Goal: Task Accomplishment & Management: Use online tool/utility

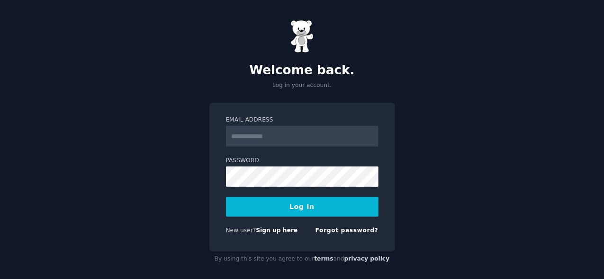
click at [261, 139] on input "Email Address" at bounding box center [302, 136] width 153 height 21
click at [271, 135] on input "Email Address" at bounding box center [302, 136] width 153 height 21
type input "**********"
click at [273, 231] on link "Sign up here" at bounding box center [277, 230] width 42 height 7
click at [235, 133] on input "Email Address" at bounding box center [302, 136] width 153 height 21
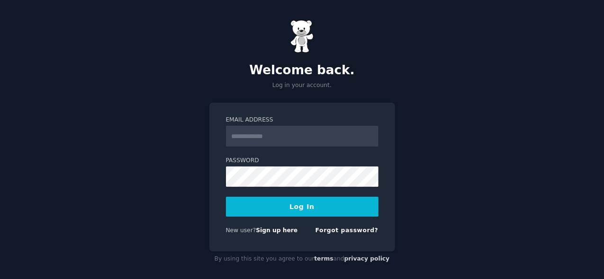
type input "**********"
click at [299, 206] on button "Log In" at bounding box center [302, 207] width 153 height 20
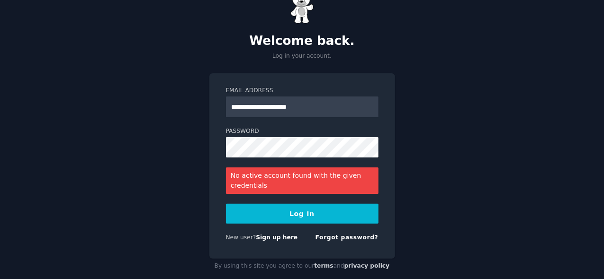
scroll to position [44, 0]
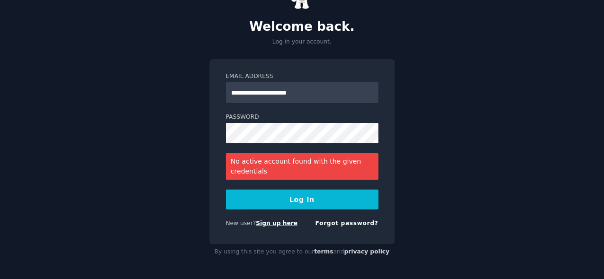
click at [279, 224] on link "Sign up here" at bounding box center [277, 223] width 42 height 7
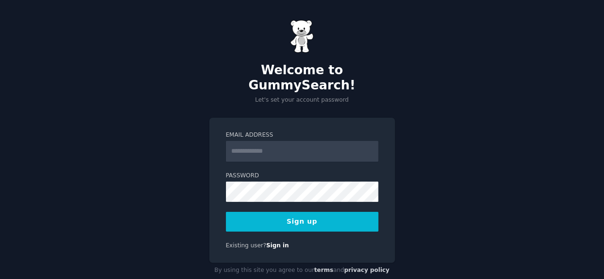
click at [258, 141] on input "Email Address" at bounding box center [302, 151] width 153 height 21
drag, startPoint x: 287, startPoint y: 136, endPoint x: 328, endPoint y: 138, distance: 40.8
click at [328, 141] on input "**********" at bounding box center [302, 151] width 153 height 21
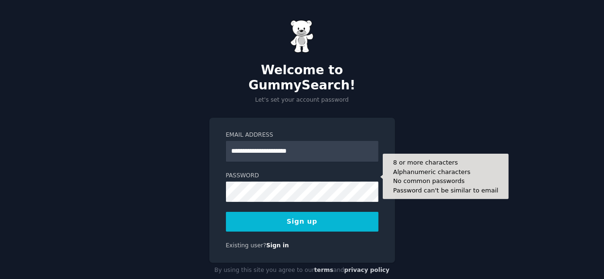
type input "**********"
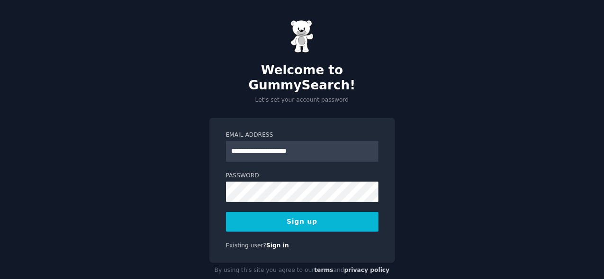
click at [298, 212] on button "Sign up" at bounding box center [302, 222] width 153 height 20
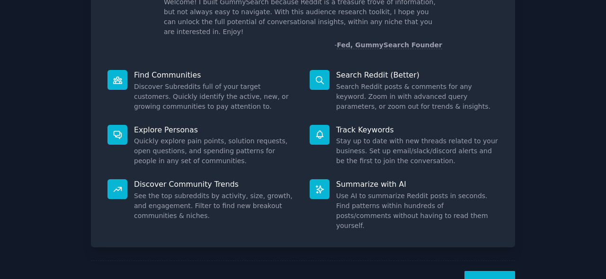
scroll to position [91, 0]
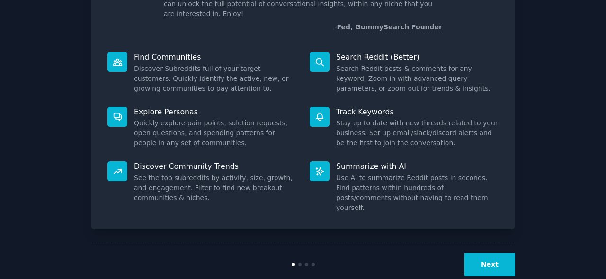
click at [490, 253] on button "Next" at bounding box center [490, 264] width 51 height 23
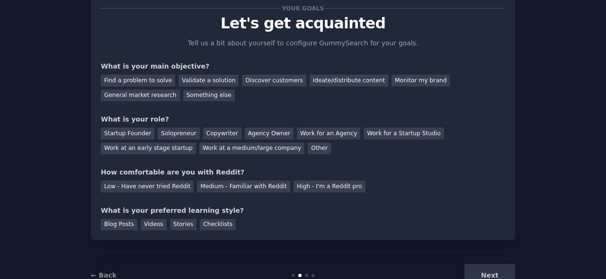
scroll to position [47, 0]
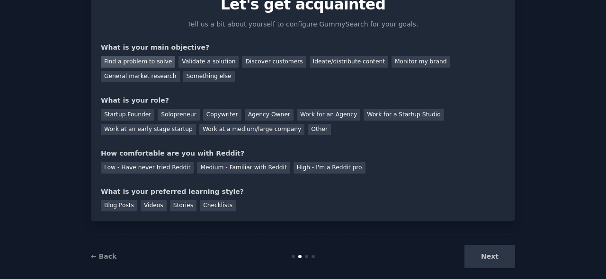
click at [145, 63] on div "Find a problem to solve" at bounding box center [138, 62] width 74 height 12
click at [308, 133] on div "Other" at bounding box center [319, 130] width 23 height 12
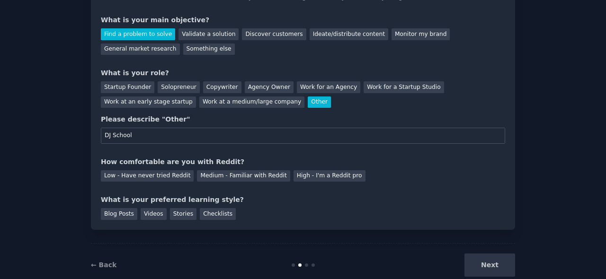
scroll to position [95, 0]
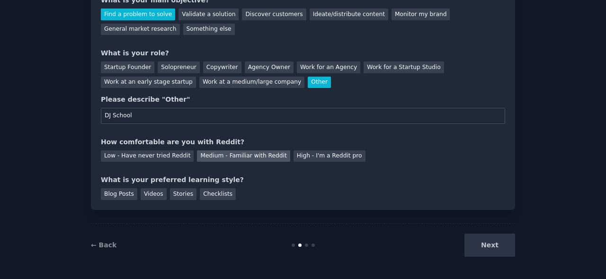
type input "DJ School"
click at [217, 157] on div "Medium - Familiar with Reddit" at bounding box center [243, 157] width 93 height 12
click at [126, 196] on div "Blog Posts" at bounding box center [119, 195] width 36 height 12
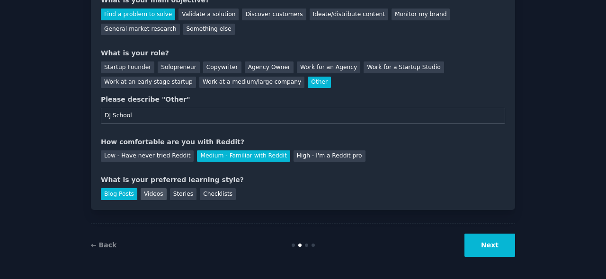
click at [149, 198] on div "Videos" at bounding box center [154, 195] width 26 height 12
drag, startPoint x: 115, startPoint y: 195, endPoint x: 127, endPoint y: 198, distance: 12.2
click at [115, 195] on div "Blog Posts" at bounding box center [119, 195] width 36 height 12
click at [491, 247] on button "Next" at bounding box center [490, 245] width 51 height 23
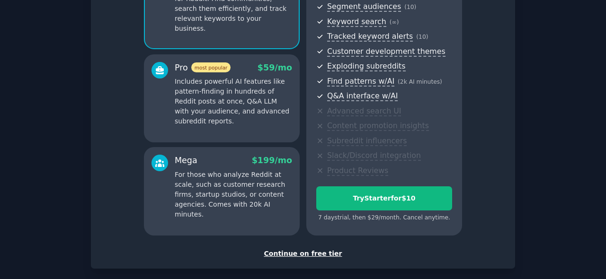
scroll to position [169, 0]
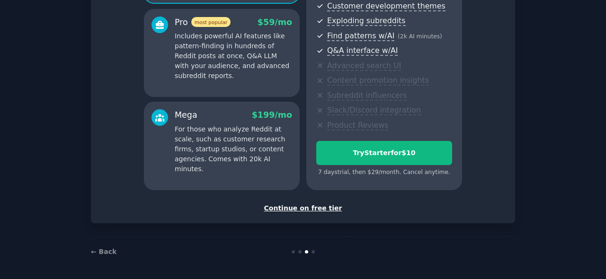
click at [304, 209] on div "Continue on free tier" at bounding box center [303, 209] width 405 height 10
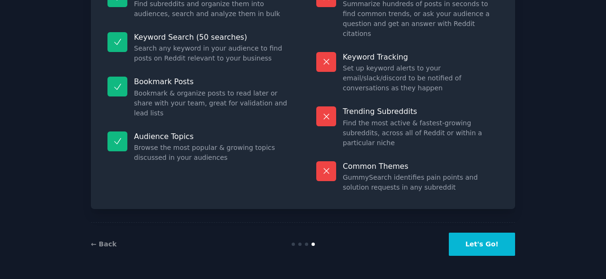
scroll to position [89, 0]
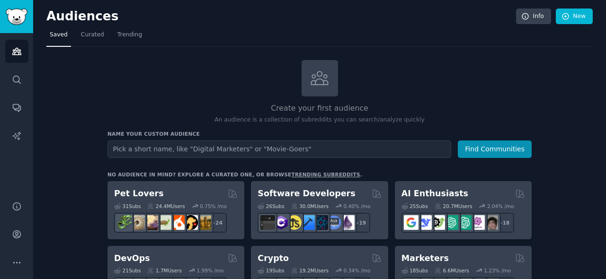
click at [139, 149] on input "text" at bounding box center [280, 150] width 344 height 18
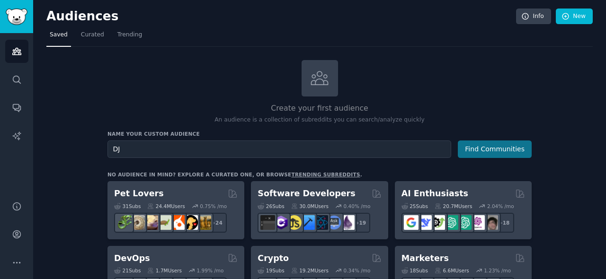
type input "DJ"
click at [518, 144] on button "Find Communities" at bounding box center [495, 150] width 74 height 18
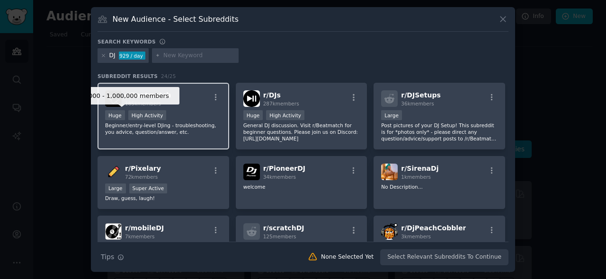
click at [116, 116] on div "Huge" at bounding box center [115, 115] width 20 height 10
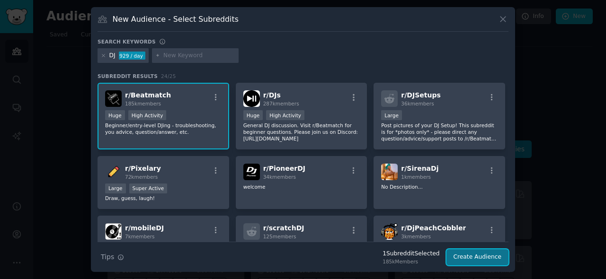
click at [477, 258] on button "Create Audience" at bounding box center [478, 258] width 63 height 16
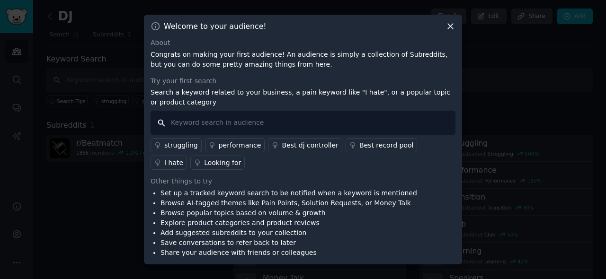
click at [198, 122] on input "text" at bounding box center [303, 123] width 305 height 24
type input "h"
type input "How to beginer"
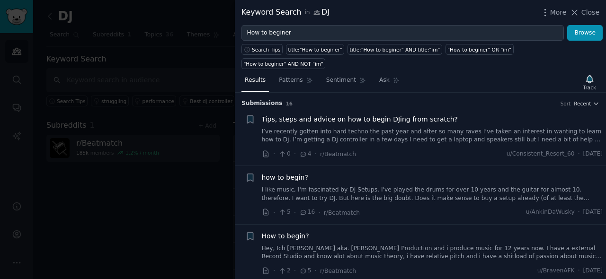
click at [285, 173] on span "how to begin?" at bounding box center [285, 178] width 46 height 10
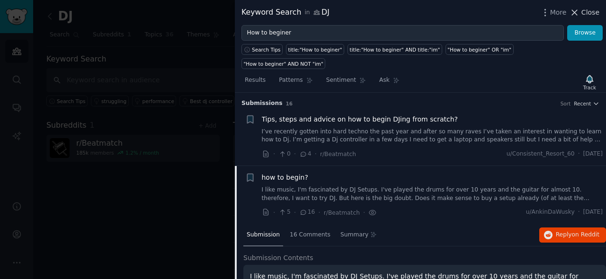
click at [576, 9] on icon at bounding box center [575, 13] width 10 height 10
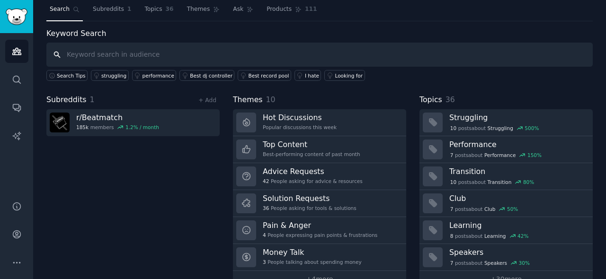
scroll to position [45, 0]
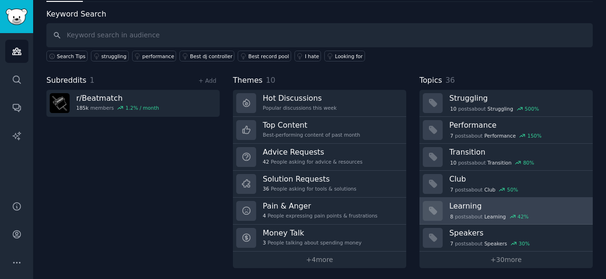
click at [454, 205] on h3 "Learning" at bounding box center [518, 206] width 137 height 10
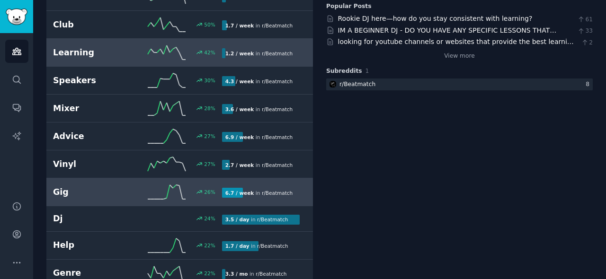
scroll to position [187, 0]
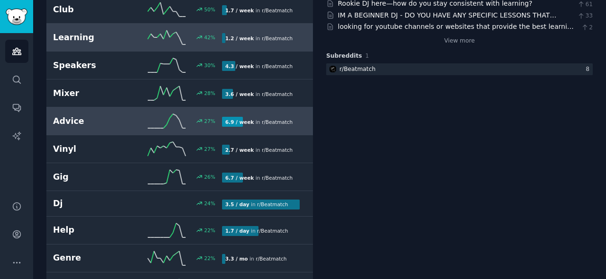
click at [63, 121] on h2 "Advice" at bounding box center [95, 122] width 84 height 12
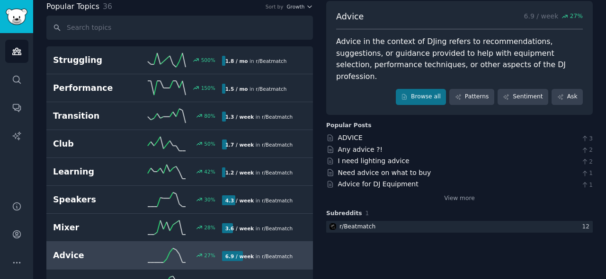
scroll to position [5, 0]
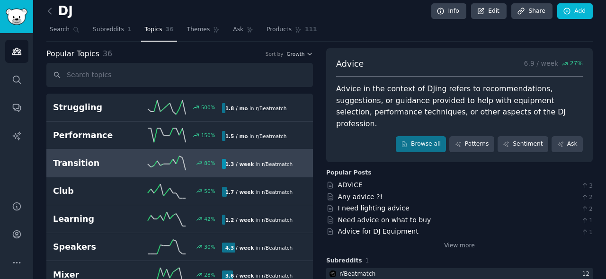
click at [76, 164] on h2 "Transition" at bounding box center [95, 164] width 84 height 12
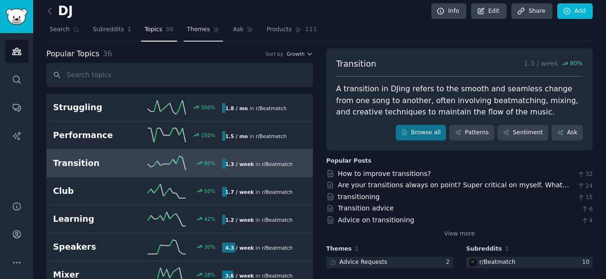
click at [187, 31] on span "Themes" at bounding box center [198, 30] width 23 height 9
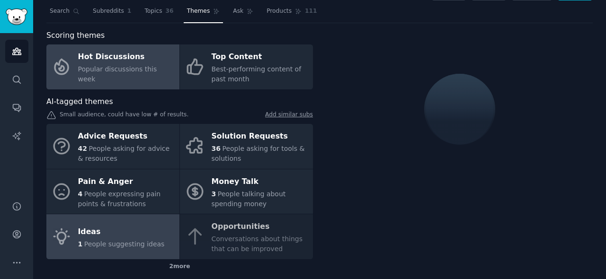
scroll to position [53, 0]
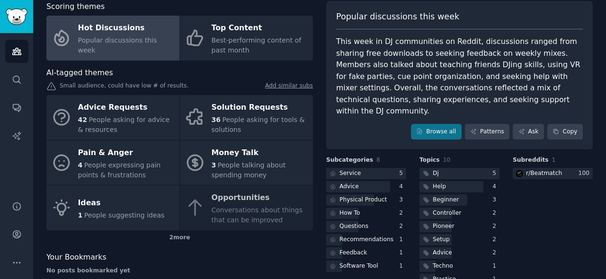
click at [131, 42] on span "Popular discussions this week" at bounding box center [117, 45] width 79 height 18
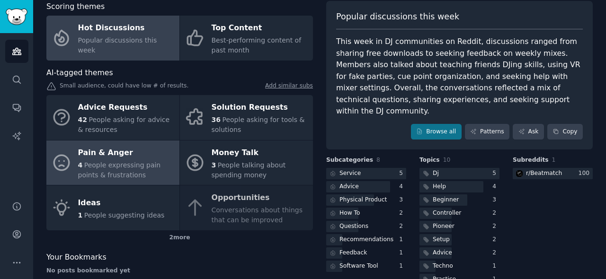
click at [105, 151] on div "Pain & Anger" at bounding box center [126, 152] width 97 height 15
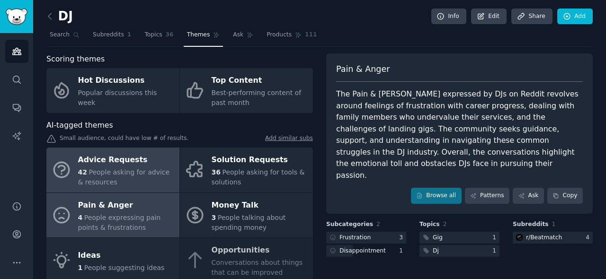
click at [117, 163] on div "Advice Requests" at bounding box center [126, 160] width 97 height 15
